Goal: Information Seeking & Learning: Understand process/instructions

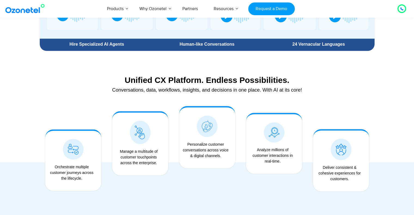
scroll to position [382, 0]
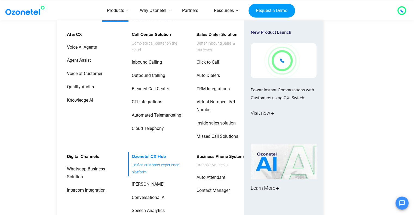
scroll to position [214, 0]
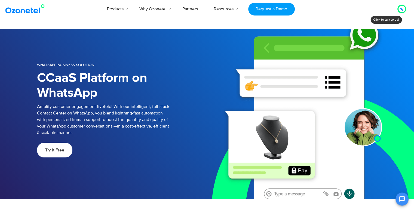
click at [69, 150] on link "Try It Free" at bounding box center [54, 150] width 35 height 15
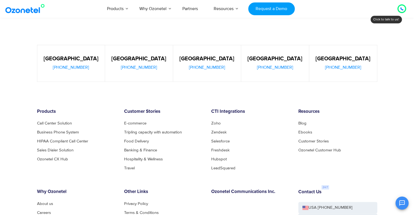
scroll to position [267, 0]
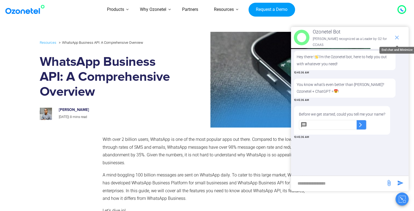
click at [398, 35] on icon "end chat or minimize" at bounding box center [397, 37] width 7 height 7
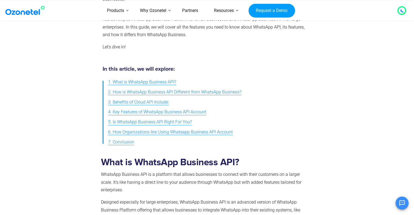
scroll to position [169, 0]
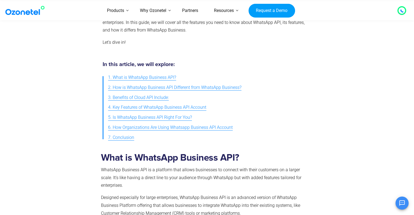
click at [196, 109] on span "4. Key Features of WhatsApp Business API Account" at bounding box center [157, 108] width 98 height 8
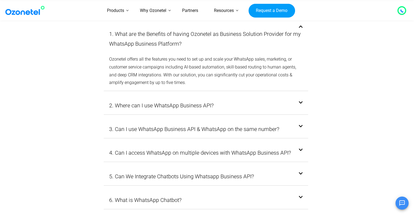
scroll to position [1834, 0]
click at [204, 101] on link "2. Where can I use WhatsApp Business API?" at bounding box center [161, 106] width 105 height 10
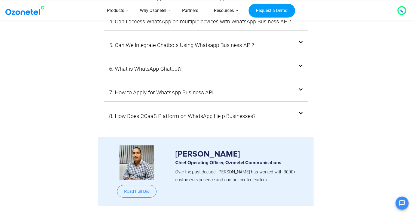
scroll to position [1958, 0]
click at [236, 83] on div "7. How to Apply for WhatsApp Business API:" at bounding box center [206, 92] width 205 height 18
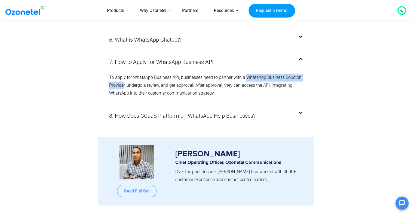
drag, startPoint x: 245, startPoint y: 59, endPoint x: 123, endPoint y: 69, distance: 122.4
click at [123, 75] on span "To apply for WhatsApp Business API, businesses need to partner with a WhatsApp …" at bounding box center [205, 85] width 193 height 21
click at [154, 76] on span "To apply for WhatsApp Business API, businesses need to partner with a WhatsApp …" at bounding box center [205, 85] width 193 height 21
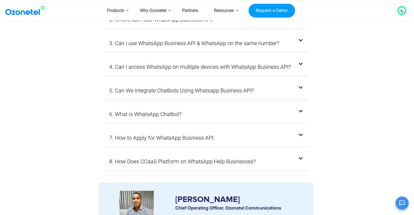
scroll to position [1920, 0]
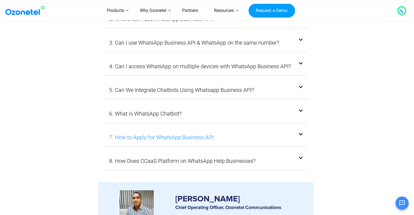
click at [191, 133] on link "7. How to Apply for WhatsApp Business API:" at bounding box center [161, 138] width 105 height 10
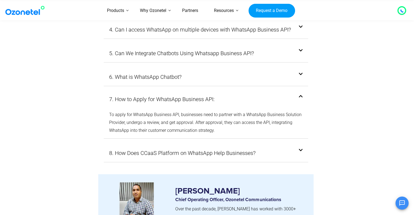
click at [96, 81] on div at bounding box center [67, 39] width 61 height 257
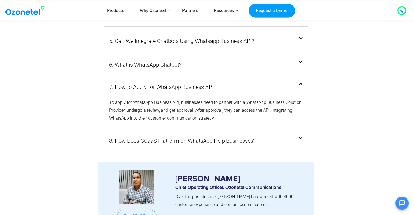
scroll to position [1931, 0]
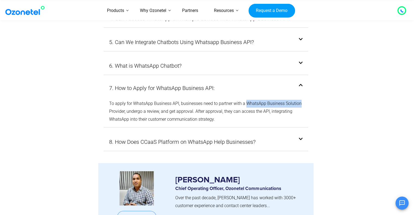
drag, startPoint x: 247, startPoint y: 90, endPoint x: 304, endPoint y: 91, distance: 56.4
click at [304, 96] on div "To apply for WhatsApp Business API, businesses need to partner with a WhatsApp …" at bounding box center [206, 112] width 205 height 32
